Goal: Information Seeking & Learning: Find specific fact

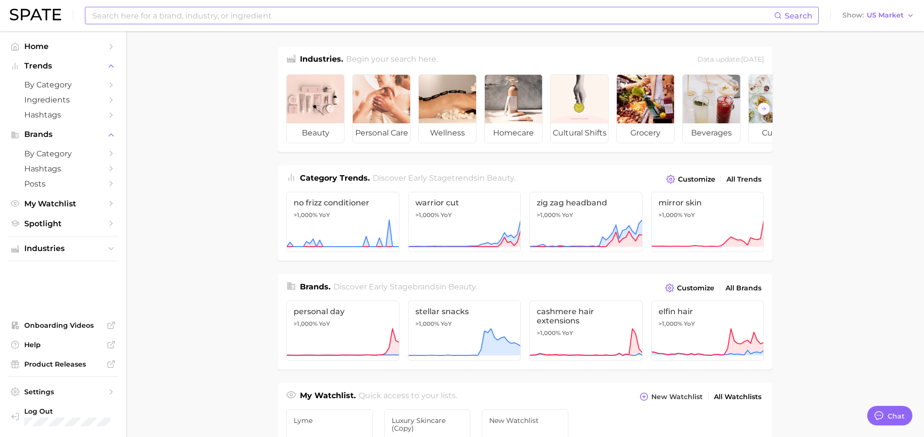
click at [263, 13] on input at bounding box center [432, 15] width 683 height 16
type input "alpha-gal syndrome"
click at [503, 39] on button "Suggest" at bounding box center [507, 40] width 56 height 16
